Goal: Find contact information: Find contact information

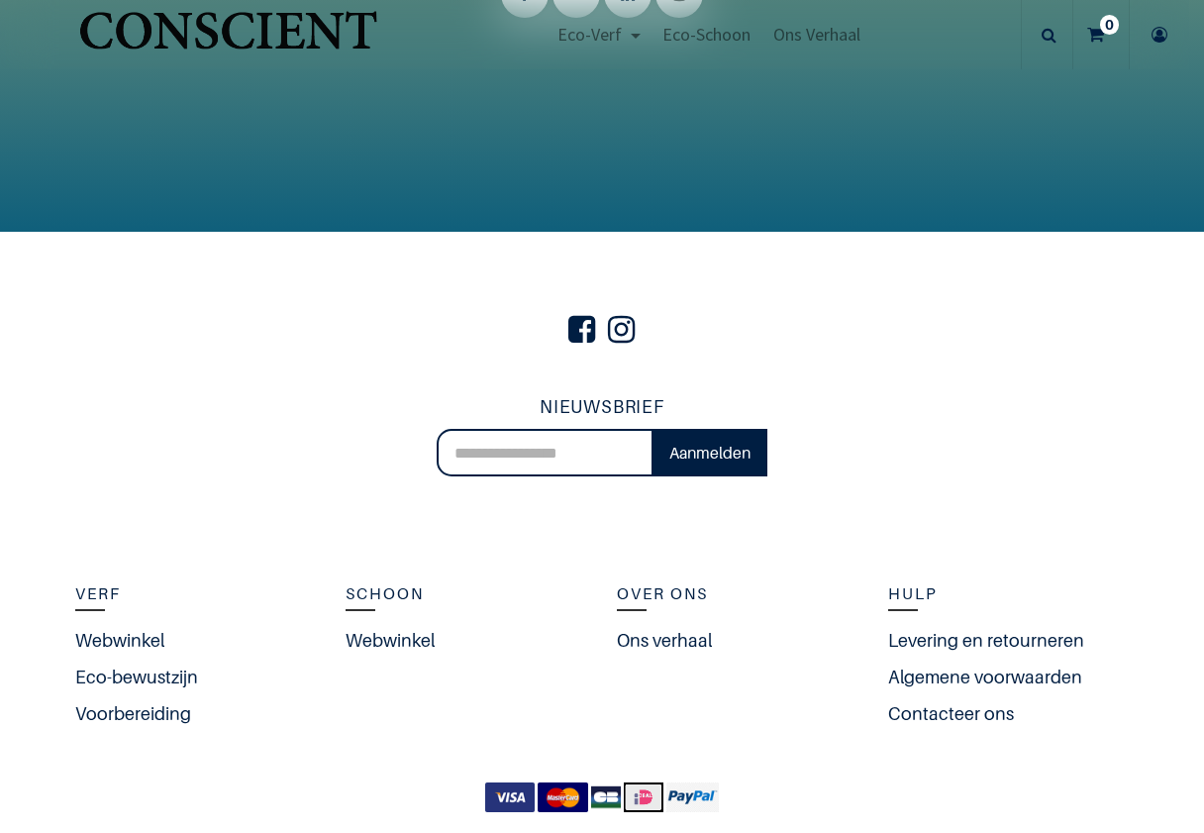
scroll to position [4089, 0]
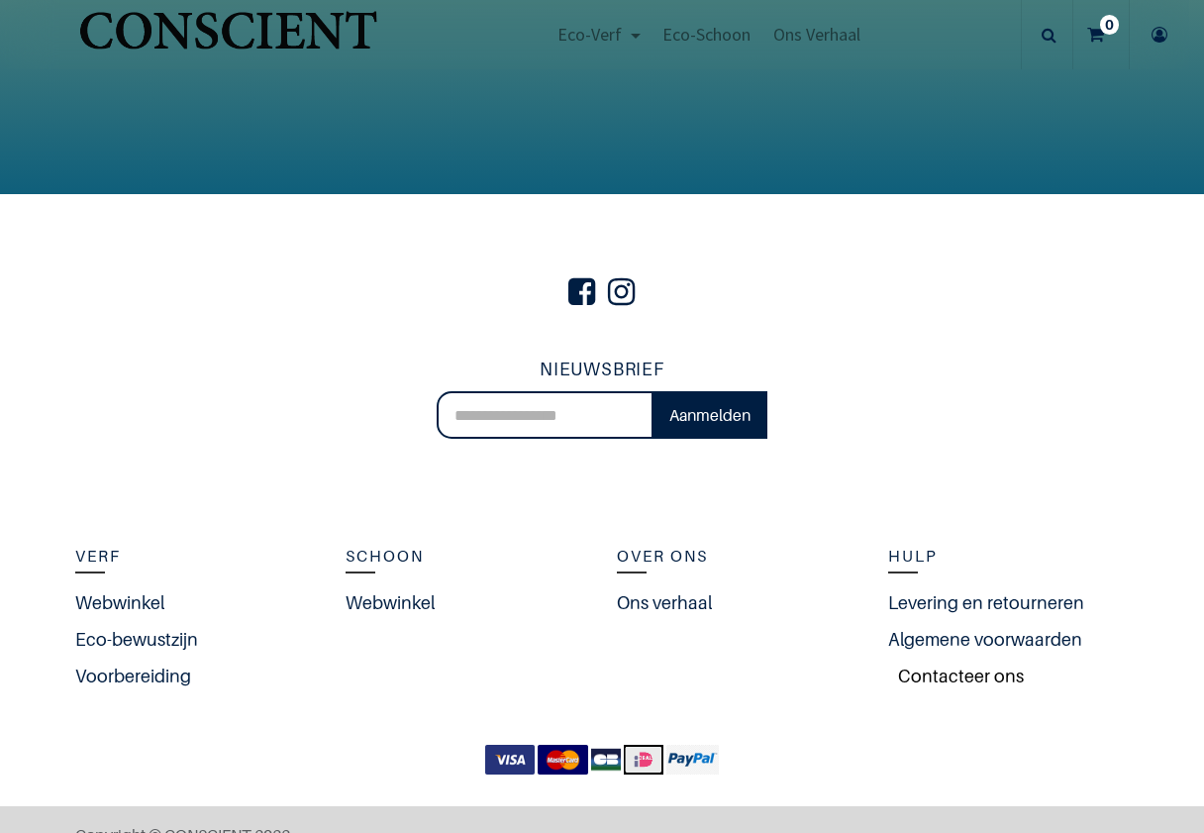
click at [952, 663] on link "Contacteer ons" at bounding box center [956, 676] width 136 height 27
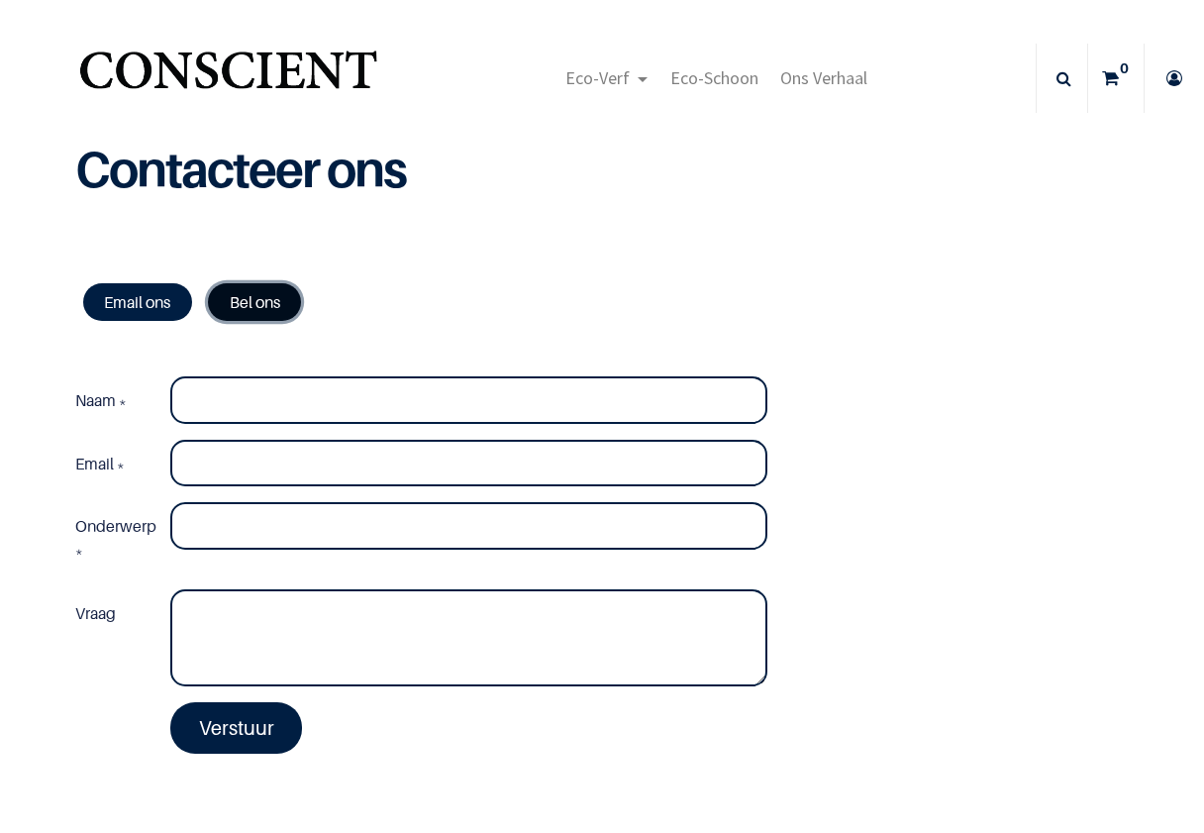
click at [239, 303] on link "Bel ons" at bounding box center [254, 302] width 93 height 38
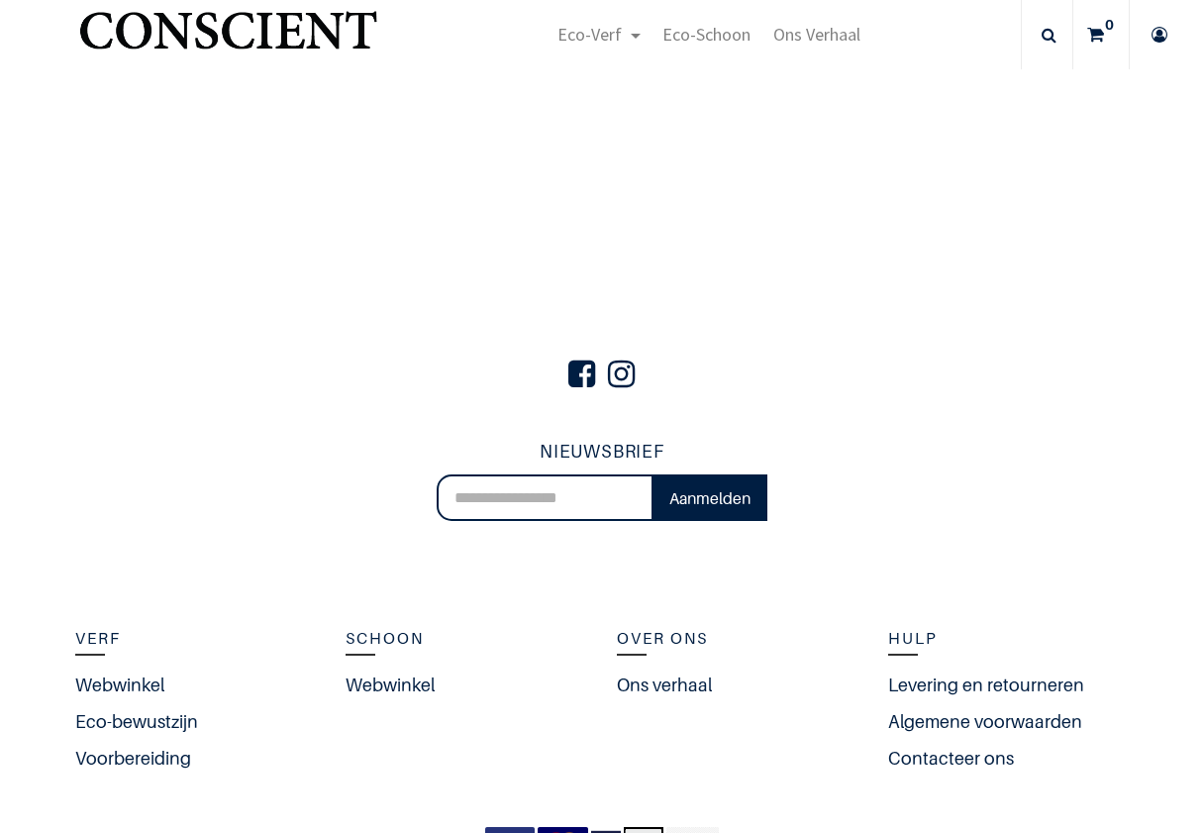
click at [655, 637] on h5 "Over ons" at bounding box center [738, 639] width 242 height 26
click at [659, 686] on link "Ons verhaal" at bounding box center [669, 684] width 105 height 27
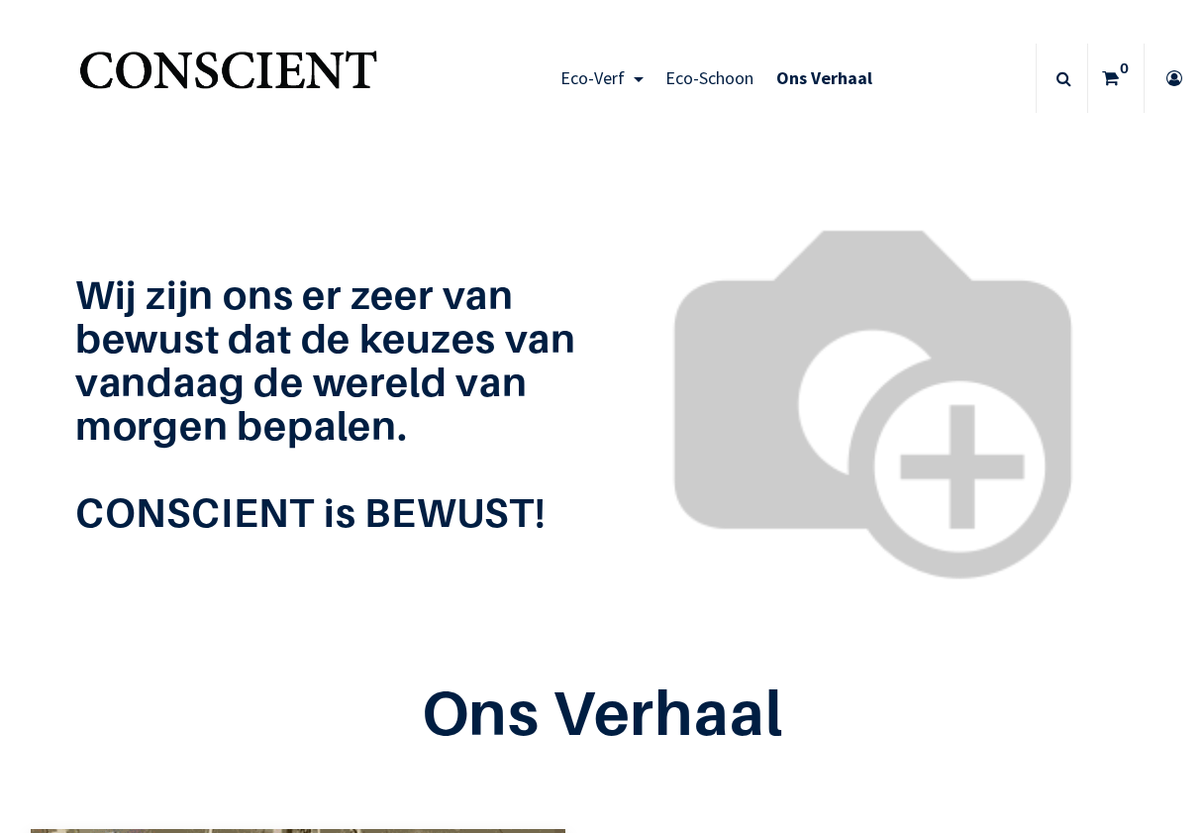
click at [1057, 77] on link at bounding box center [1062, 78] width 43 height 69
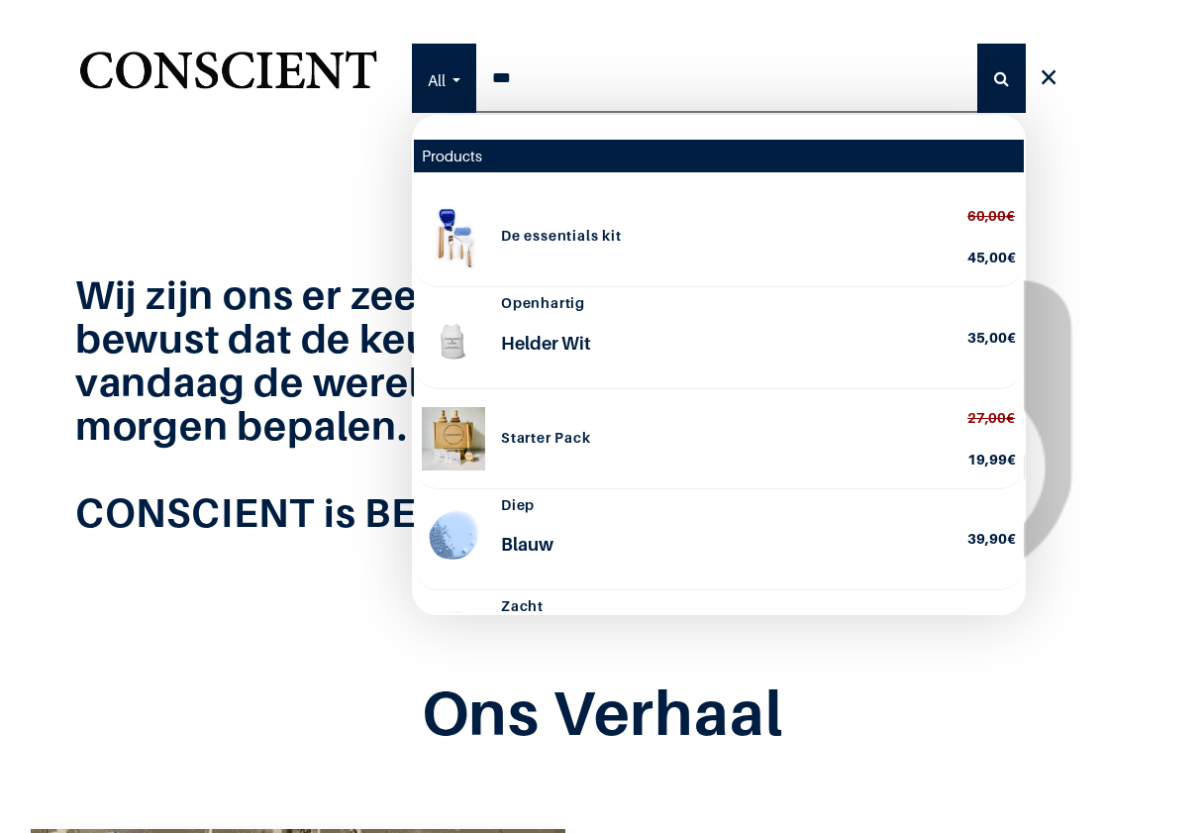
type input "****"
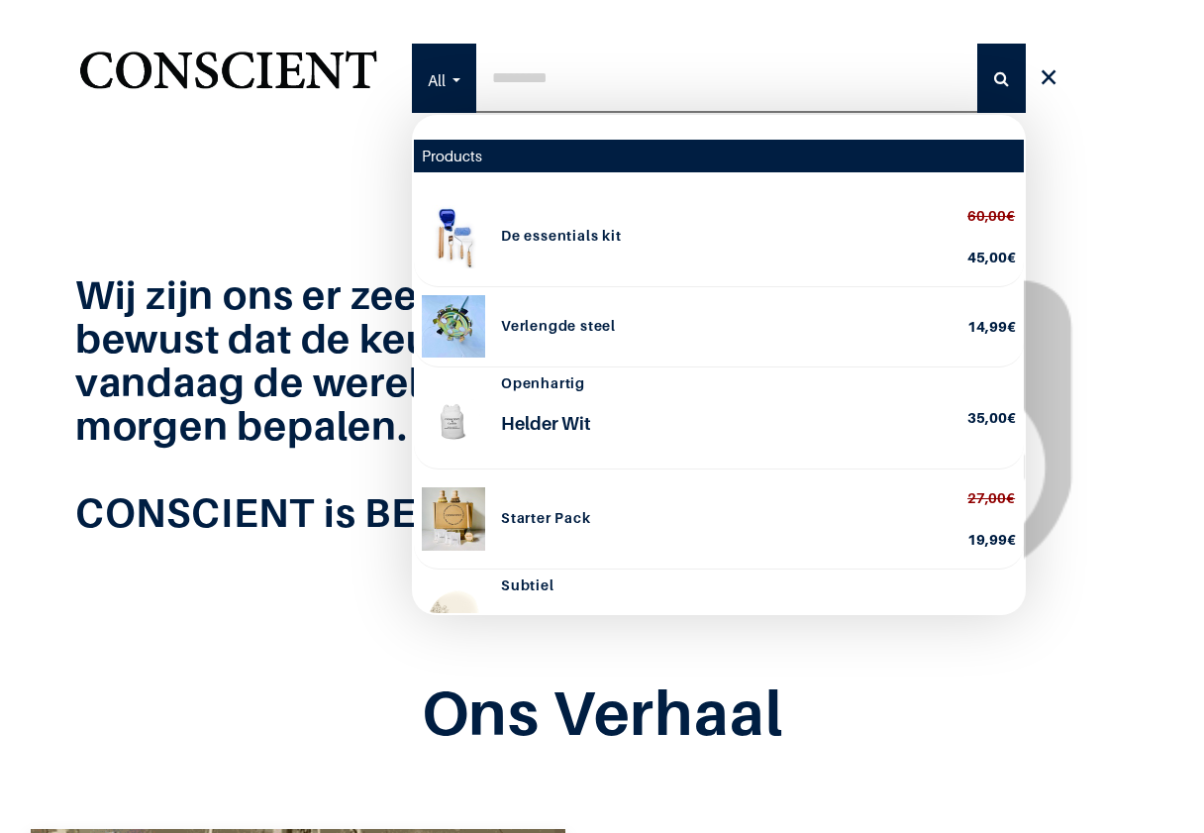
click at [261, 273] on div "Wij zijn ons er zeer van bewust dat de keuzes van vandaag de wereld van morgen …" at bounding box center [601, 399] width 1083 height 528
